Goal: Transaction & Acquisition: Purchase product/service

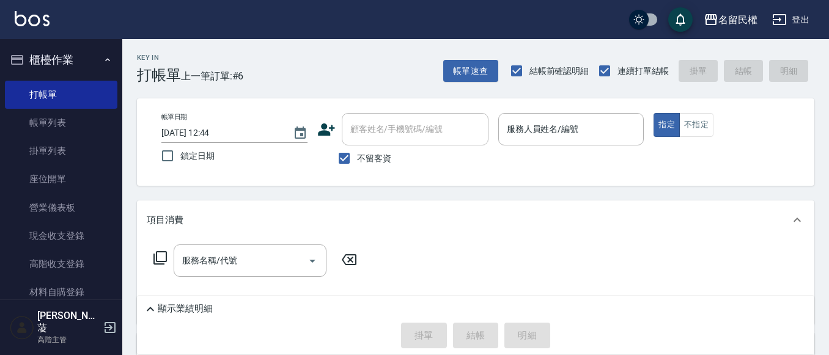
click at [536, 111] on div "帳單日期 [DATE] 12:44 鎖定日期 顧客姓名/手機號碼/編號 顧客姓名/手機號碼/編號 不留客資 服務人員姓名/編號 服務人員姓名/編號 指定 不指定" at bounding box center [476, 141] width 678 height 87
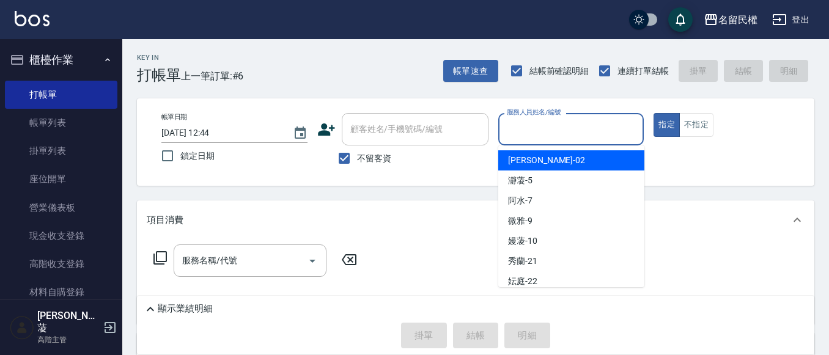
click at [539, 126] on input "服務人員姓名/編號" at bounding box center [571, 129] width 135 height 21
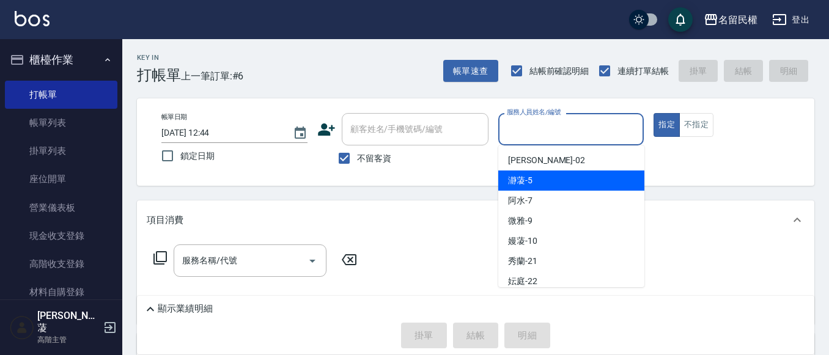
click at [537, 178] on div "瀞蓤 -5" at bounding box center [571, 181] width 146 height 20
type input "瀞蓤-5"
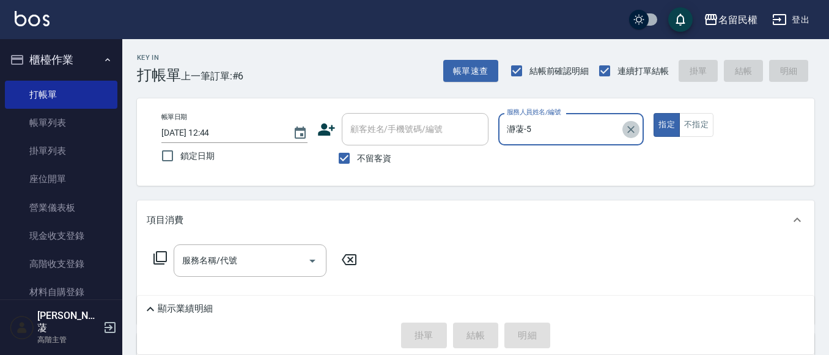
click at [634, 130] on icon "Clear" at bounding box center [631, 130] width 12 height 12
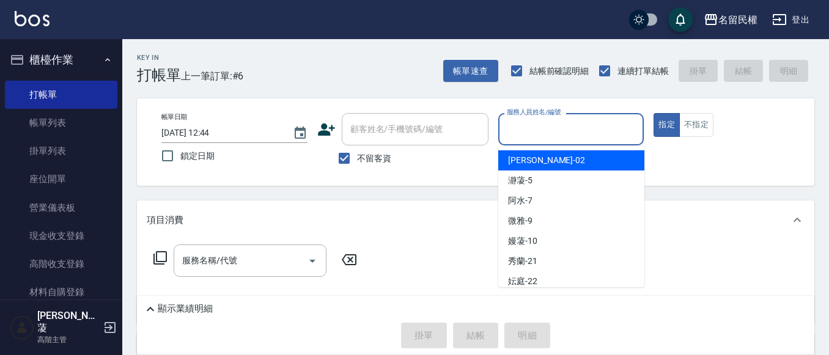
click at [616, 127] on input "服務人員姓名/編號" at bounding box center [571, 129] width 135 height 21
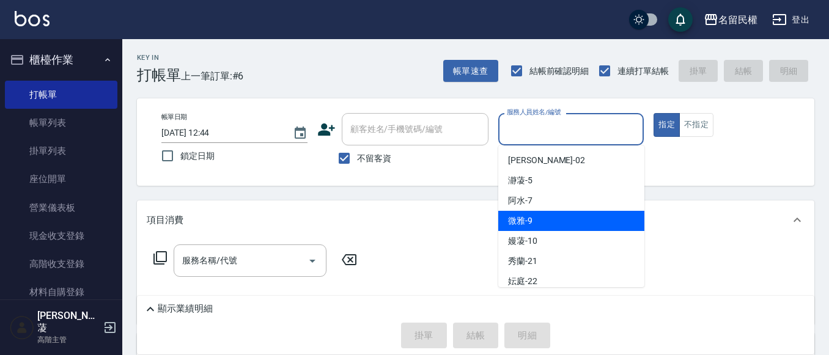
click at [527, 216] on span "微雅 -9" at bounding box center [520, 221] width 24 height 13
type input "微雅-9"
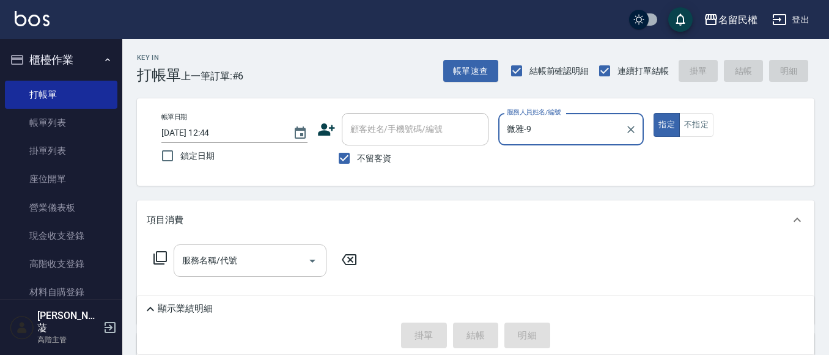
click at [274, 258] on input "服務名稱/代號" at bounding box center [241, 260] width 124 height 21
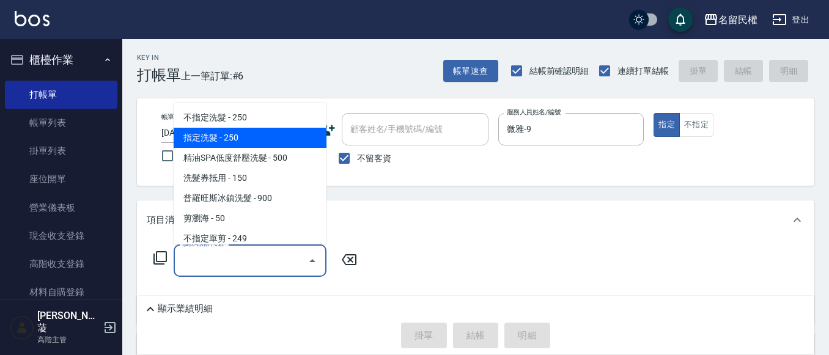
drag, startPoint x: 218, startPoint y: 134, endPoint x: 245, endPoint y: 158, distance: 36.4
click at [219, 135] on span "指定洗髮 - 250" at bounding box center [250, 138] width 153 height 20
type input "指定洗髮(102)"
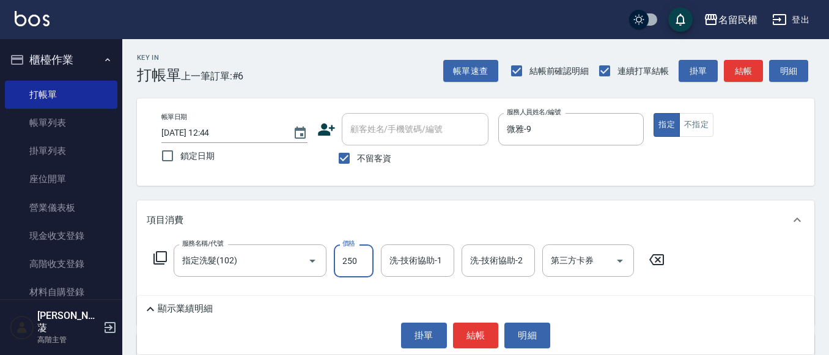
click at [346, 271] on input "250" at bounding box center [354, 261] width 40 height 33
type input "300"
click at [432, 265] on input "洗-技術協助-1" at bounding box center [418, 260] width 62 height 21
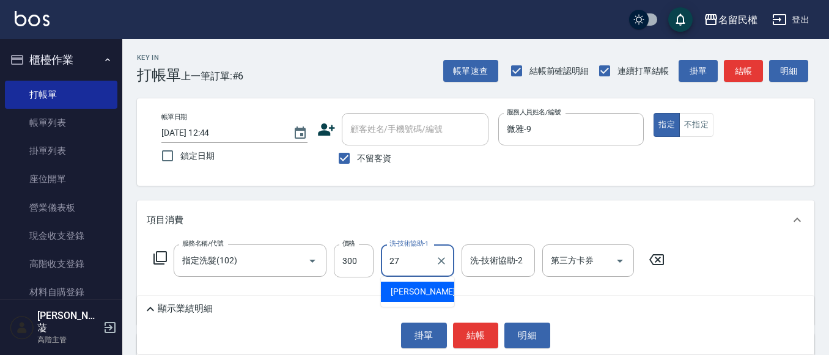
type input "[PERSON_NAME]-27"
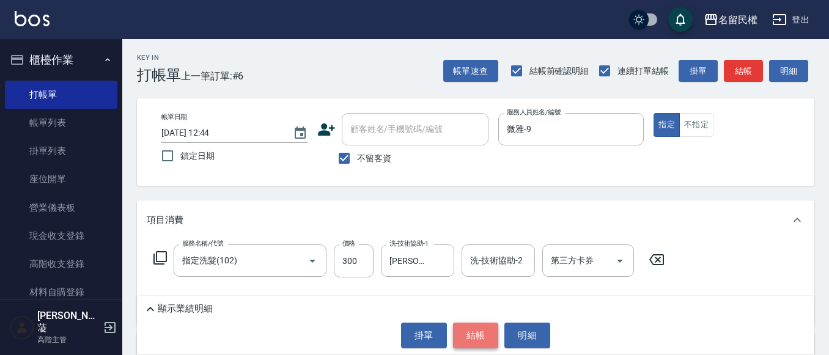
click at [470, 330] on button "結帳" at bounding box center [476, 336] width 46 height 26
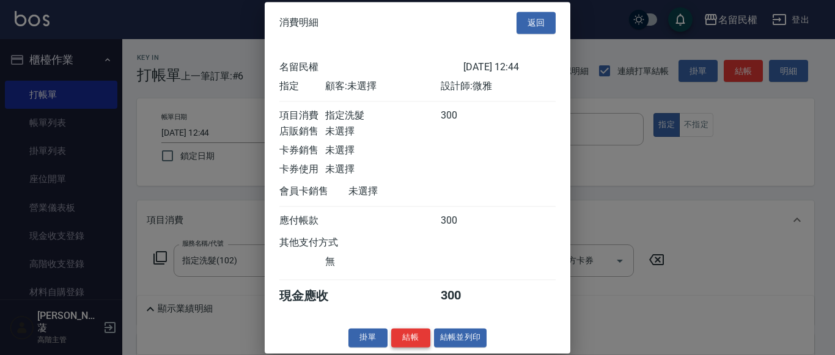
scroll to position [16, 0]
click at [409, 342] on button "結帳" at bounding box center [410, 337] width 39 height 19
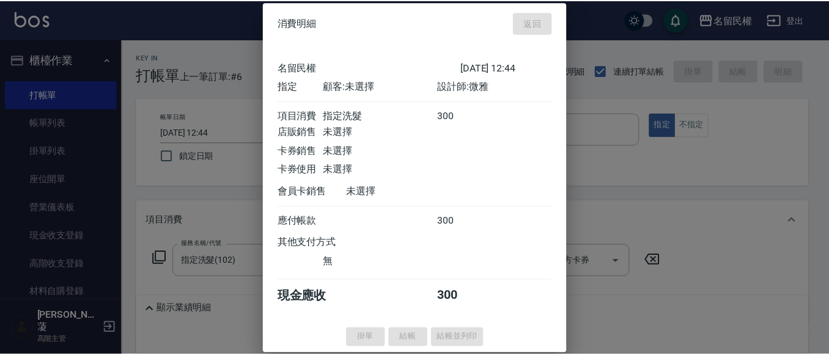
scroll to position [0, 0]
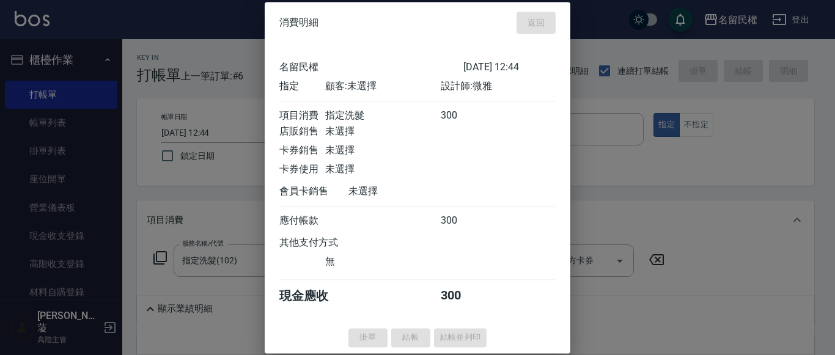
type input "[DATE] 13:42"
